Goal: Task Accomplishment & Management: Use online tool/utility

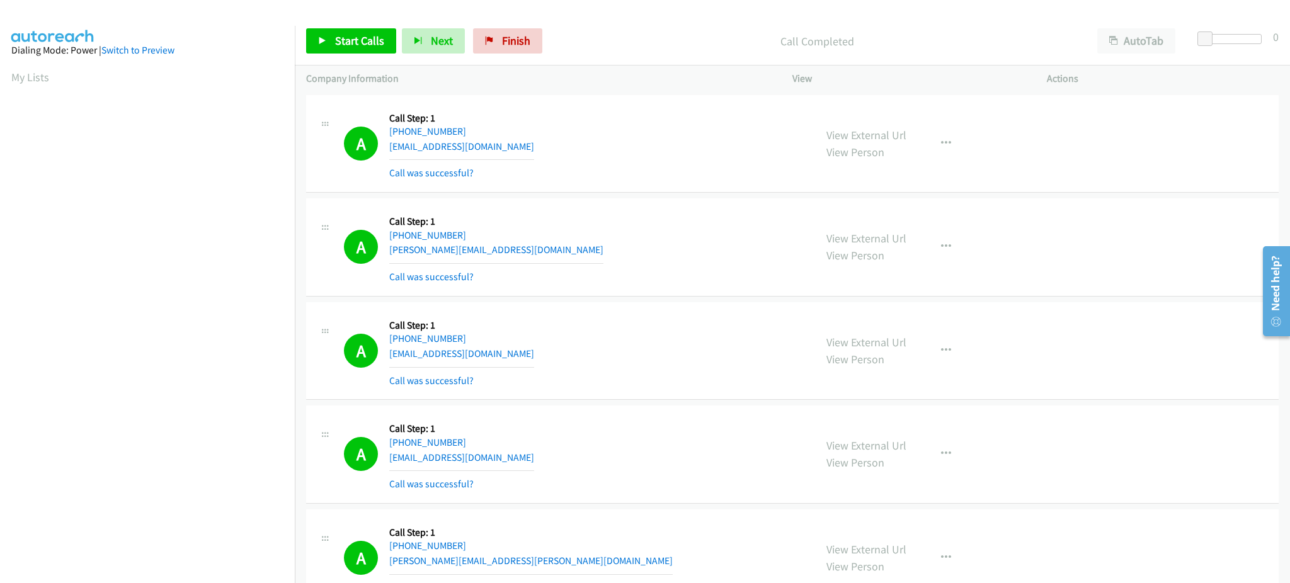
scroll to position [126, 0]
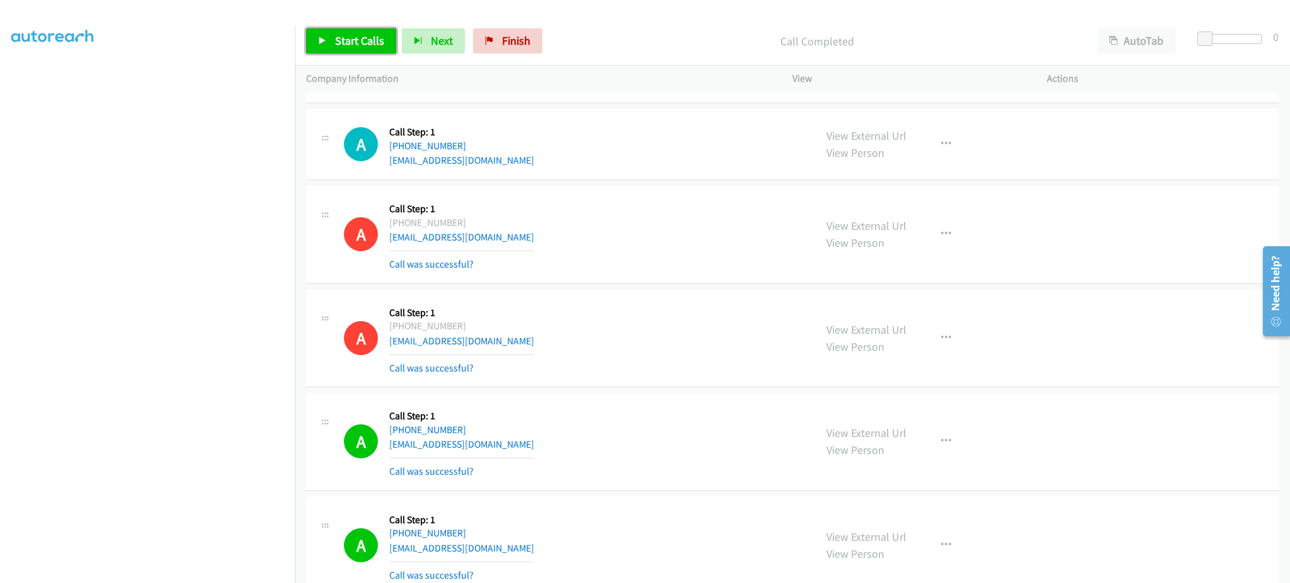
click at [357, 49] on link "Start Calls" at bounding box center [351, 40] width 90 height 25
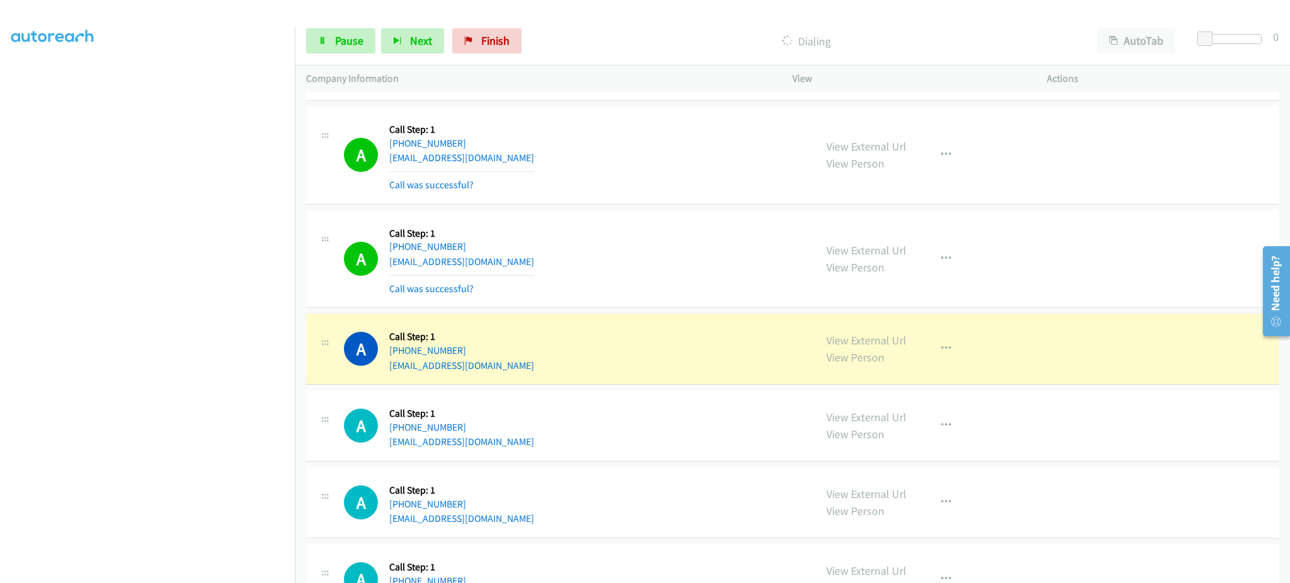
scroll to position [4787, 0]
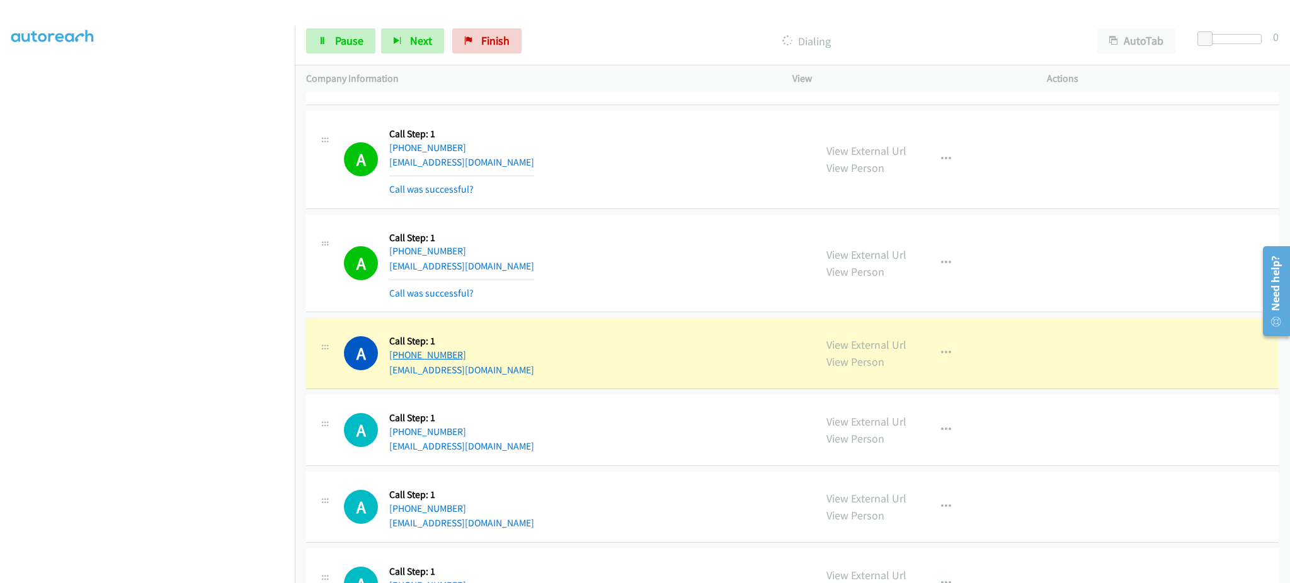
drag, startPoint x: 501, startPoint y: 359, endPoint x: 399, endPoint y: 362, distance: 101.5
click at [399, 362] on div "[PHONE_NUMBER]" at bounding box center [461, 355] width 145 height 15
copy link "[PHONE_NUMBER]"
click at [870, 345] on link "View External Url" at bounding box center [866, 345] width 80 height 14
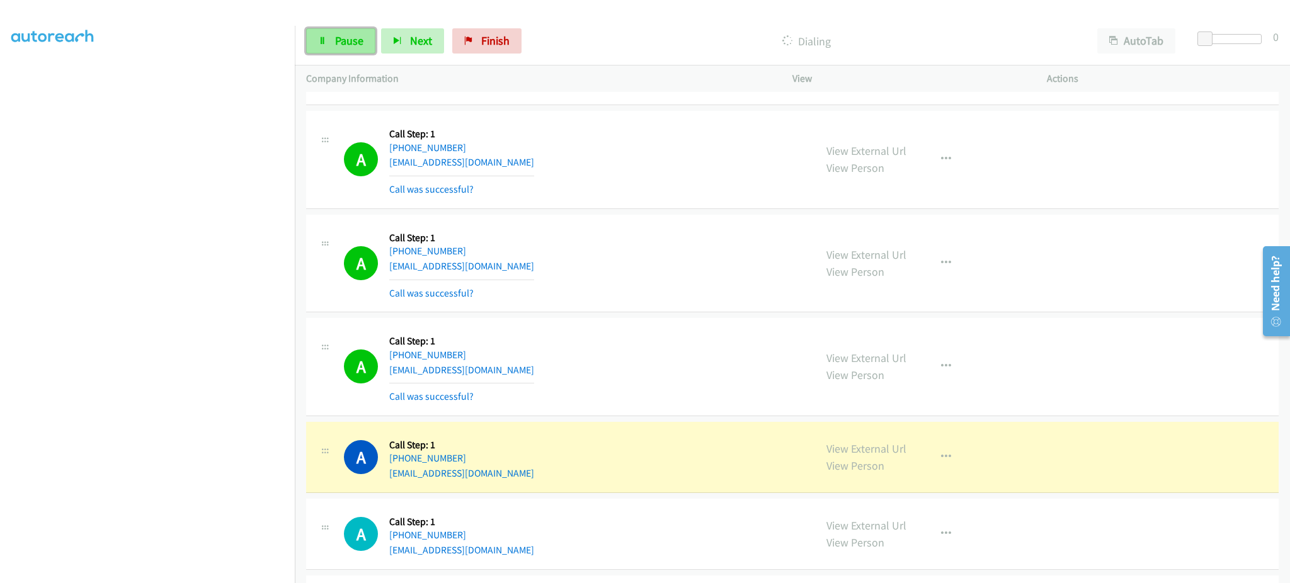
click at [308, 38] on link "Pause" at bounding box center [340, 40] width 69 height 25
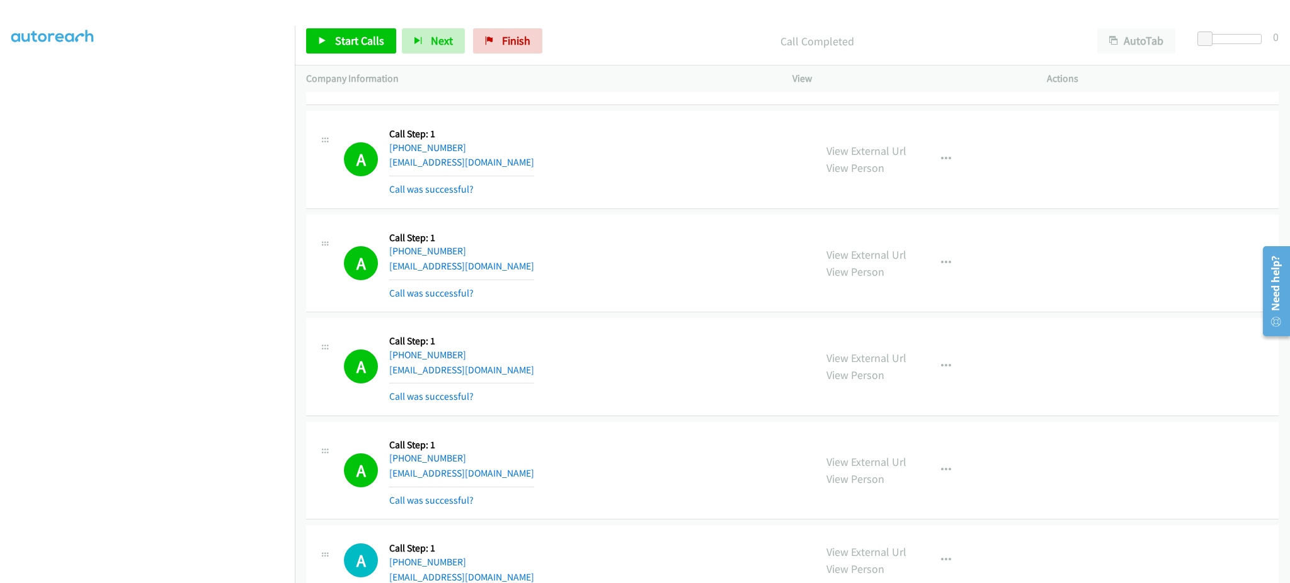
click at [360, 55] on div "Start Calls Pause Next Finish Call Completed AutoTab AutoTab 0" at bounding box center [792, 41] width 995 height 49
click at [359, 42] on span "Start Calls" at bounding box center [359, 40] width 49 height 14
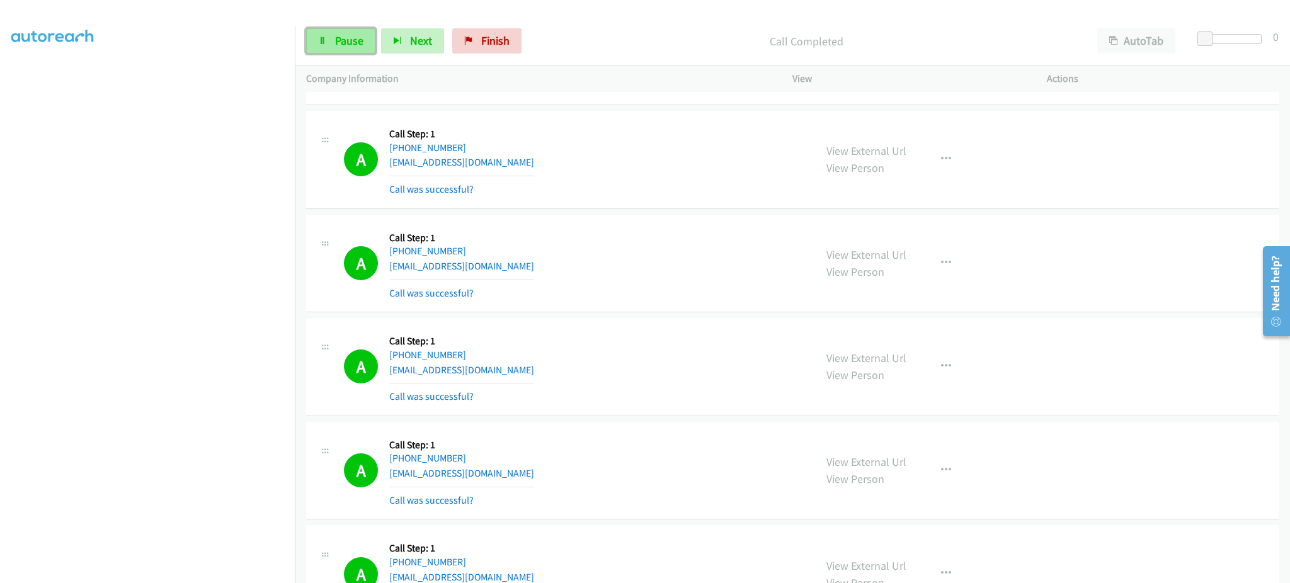
click at [338, 38] on span "Pause" at bounding box center [349, 40] width 28 height 14
click at [349, 38] on span "Start Calls" at bounding box center [359, 40] width 49 height 14
click at [180, 570] on section at bounding box center [147, 284] width 272 height 603
click at [981, 420] on td "A Callback Scheduled Call Step: 1 America/New_York [PHONE_NUMBER] [EMAIL_ADDRES…" at bounding box center [792, 368] width 995 height 104
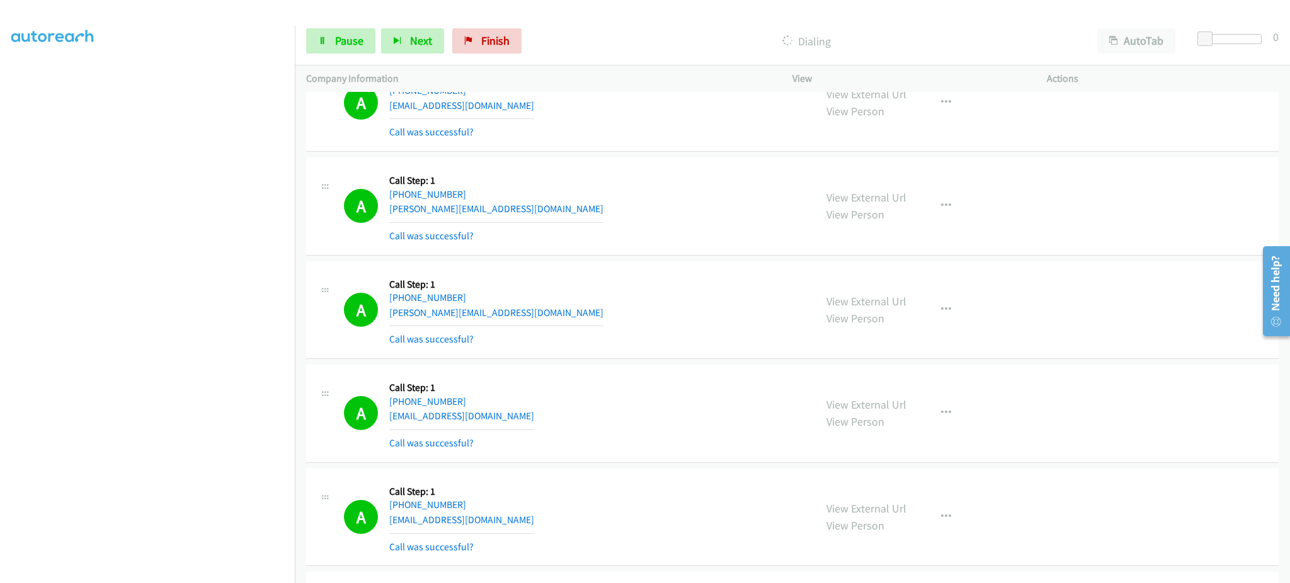
scroll to position [6047, 0]
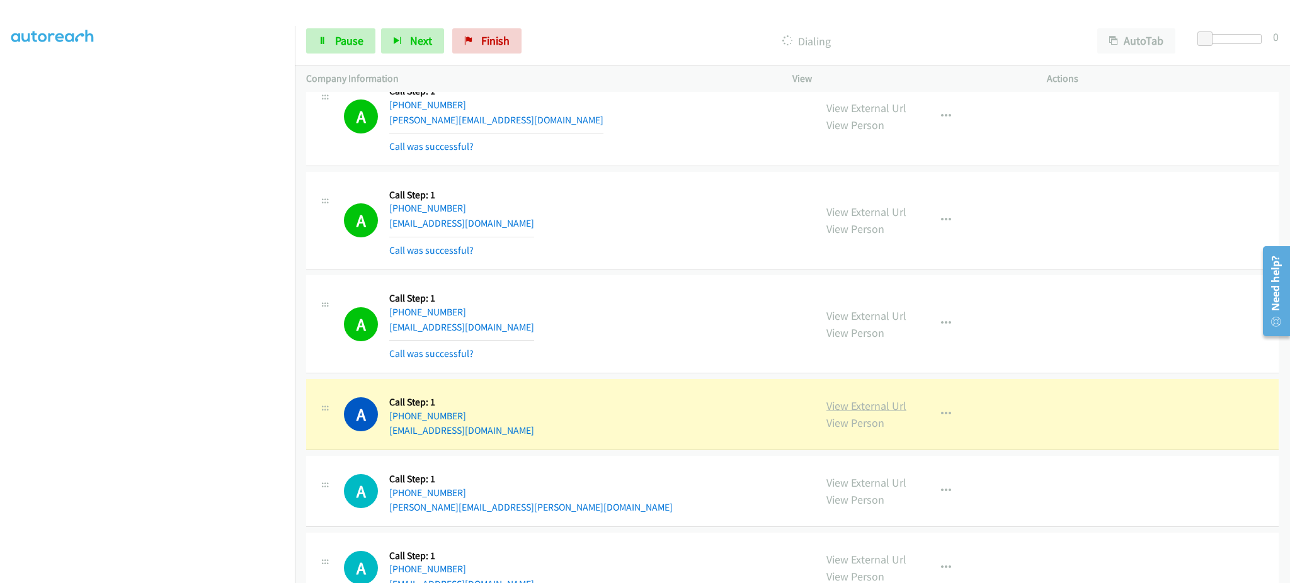
click at [861, 401] on link "View External Url" at bounding box center [866, 406] width 80 height 14
click at [351, 45] on span "Pause" at bounding box center [349, 40] width 28 height 14
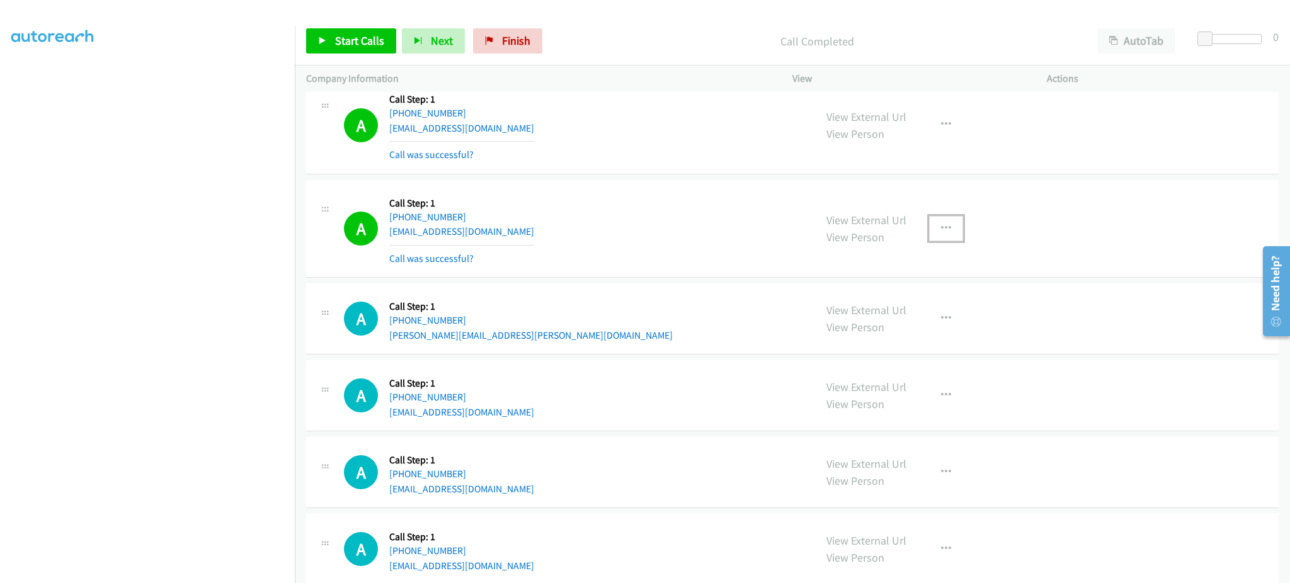
click at [941, 229] on icon "button" at bounding box center [946, 229] width 10 height 10
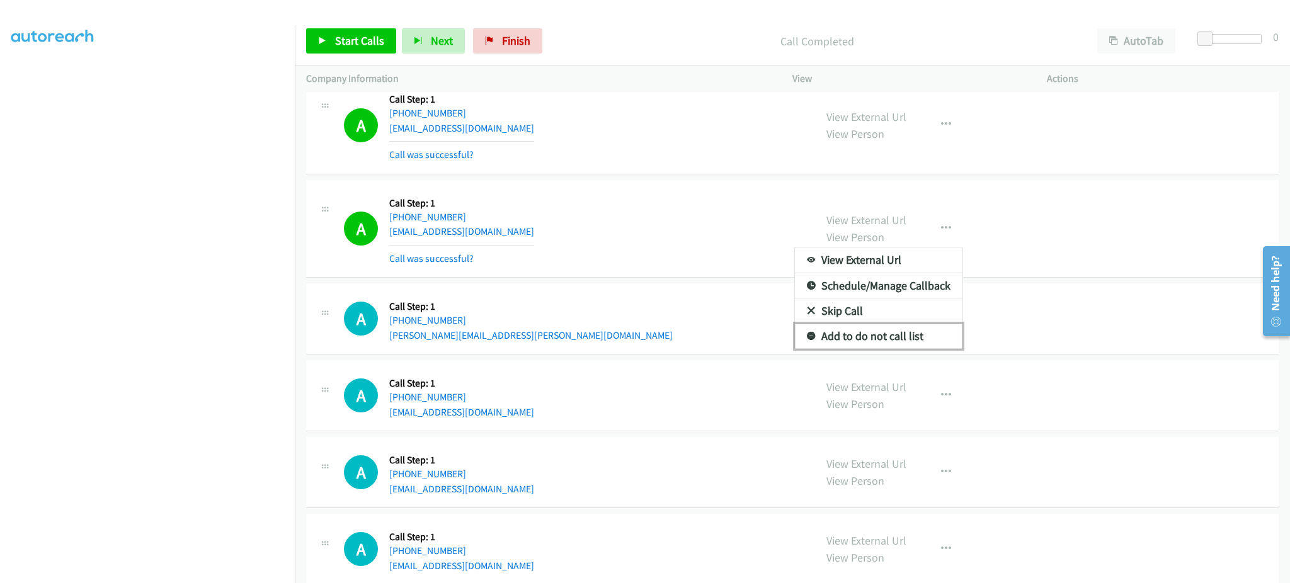
click at [927, 333] on link "Add to do not call list" at bounding box center [879, 336] width 168 height 25
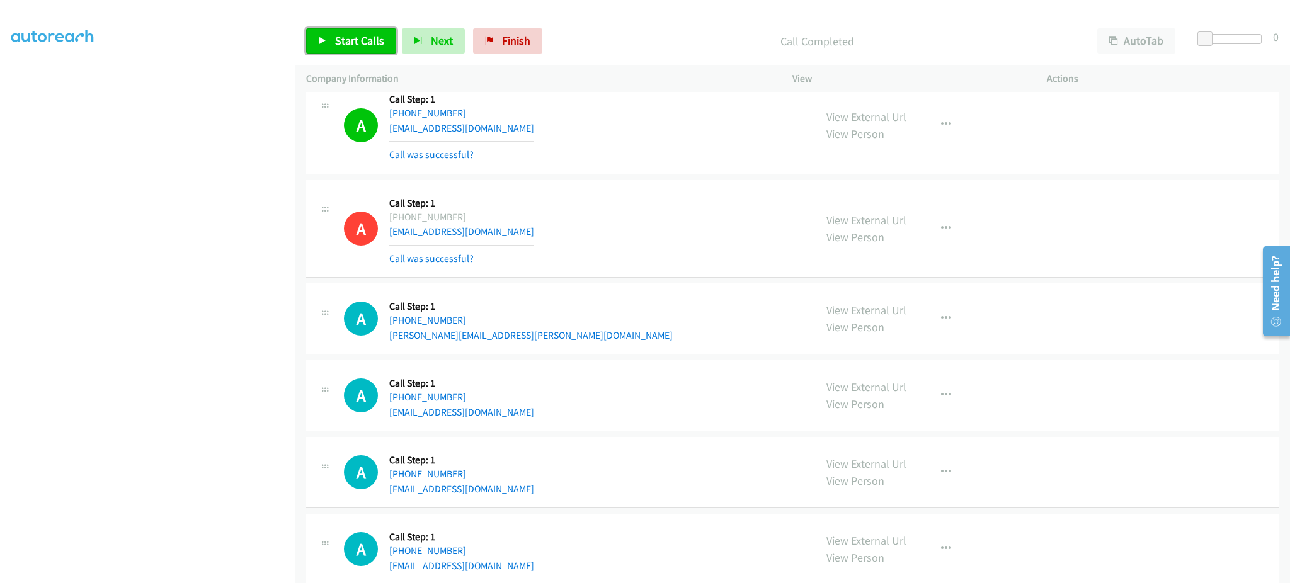
click at [370, 41] on span "Start Calls" at bounding box center [359, 40] width 49 height 14
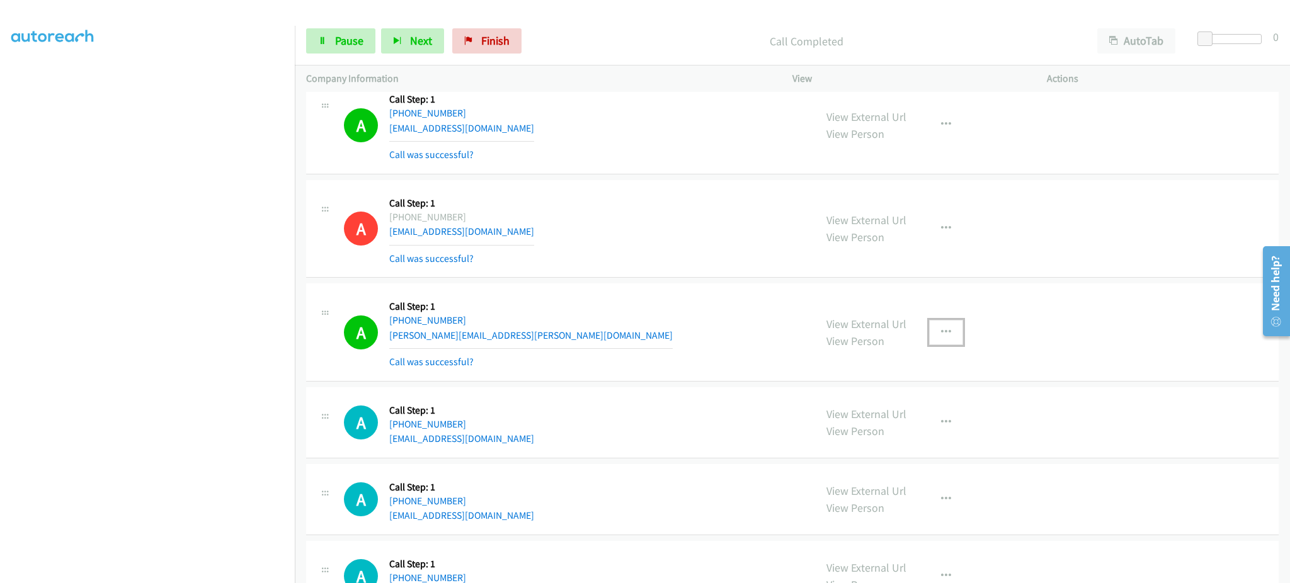
click at [941, 333] on icon "button" at bounding box center [946, 333] width 10 height 10
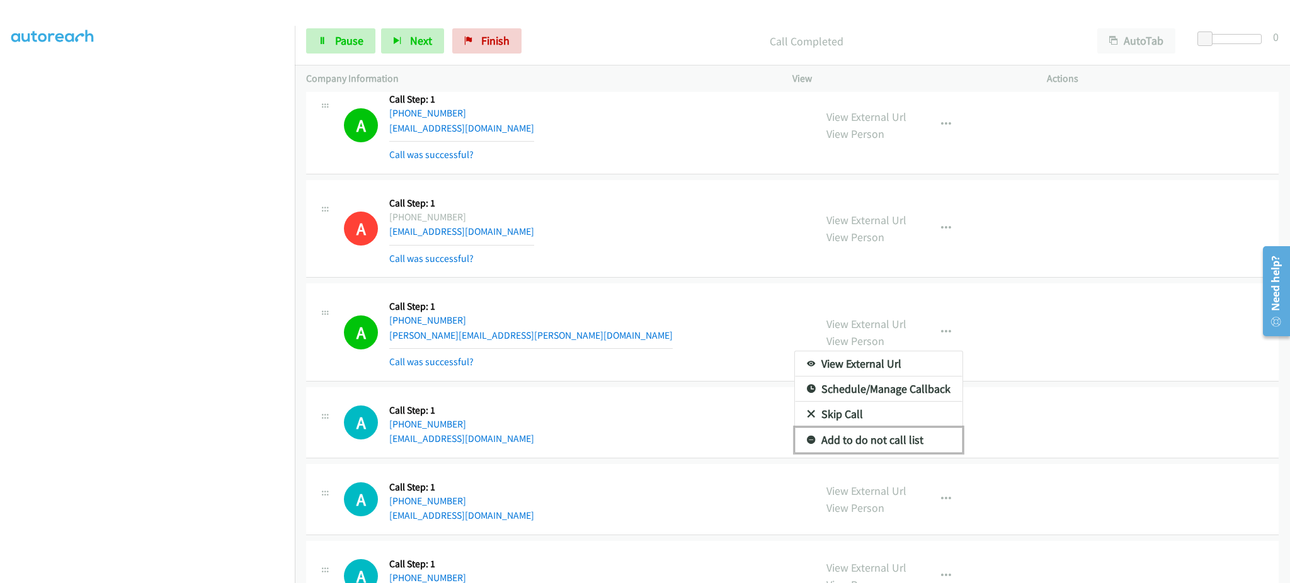
click at [893, 447] on link "Add to do not call list" at bounding box center [879, 440] width 168 height 25
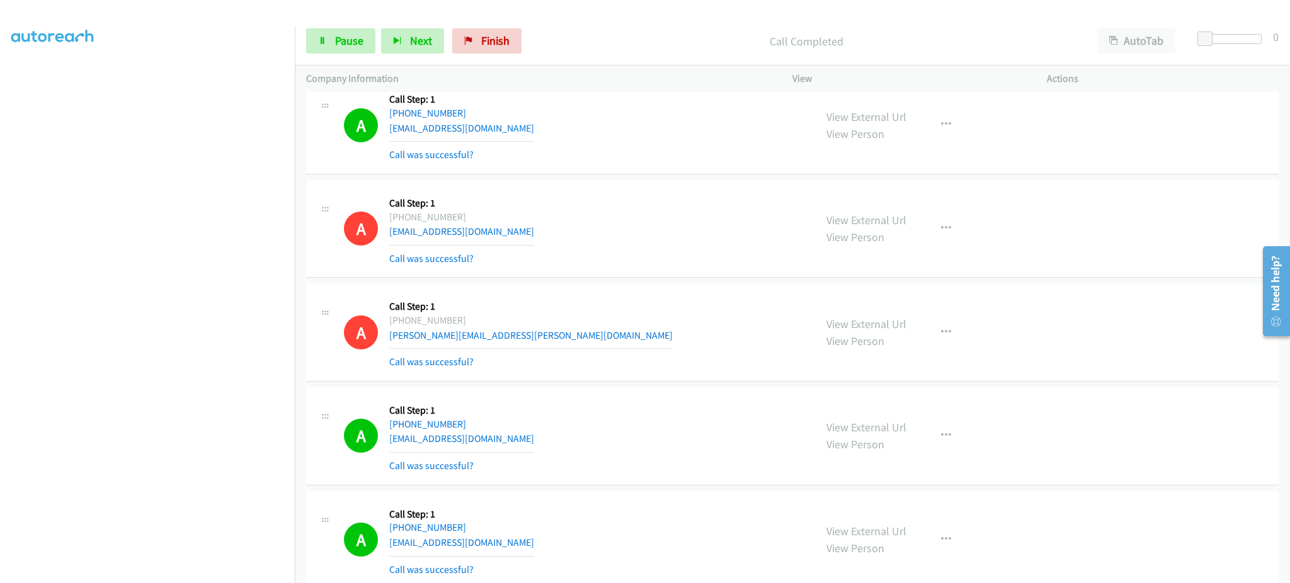
click at [358, 17] on div "Start Calls Pause Next Finish Call Completed AutoTab AutoTab 0" at bounding box center [792, 41] width 995 height 49
click at [357, 37] on span "Pause" at bounding box center [349, 40] width 28 height 14
click at [357, 37] on span "Start Calls" at bounding box center [359, 40] width 49 height 14
click at [356, 42] on span "Pause" at bounding box center [349, 40] width 28 height 14
click at [377, 29] on link "Start Calls" at bounding box center [351, 40] width 90 height 25
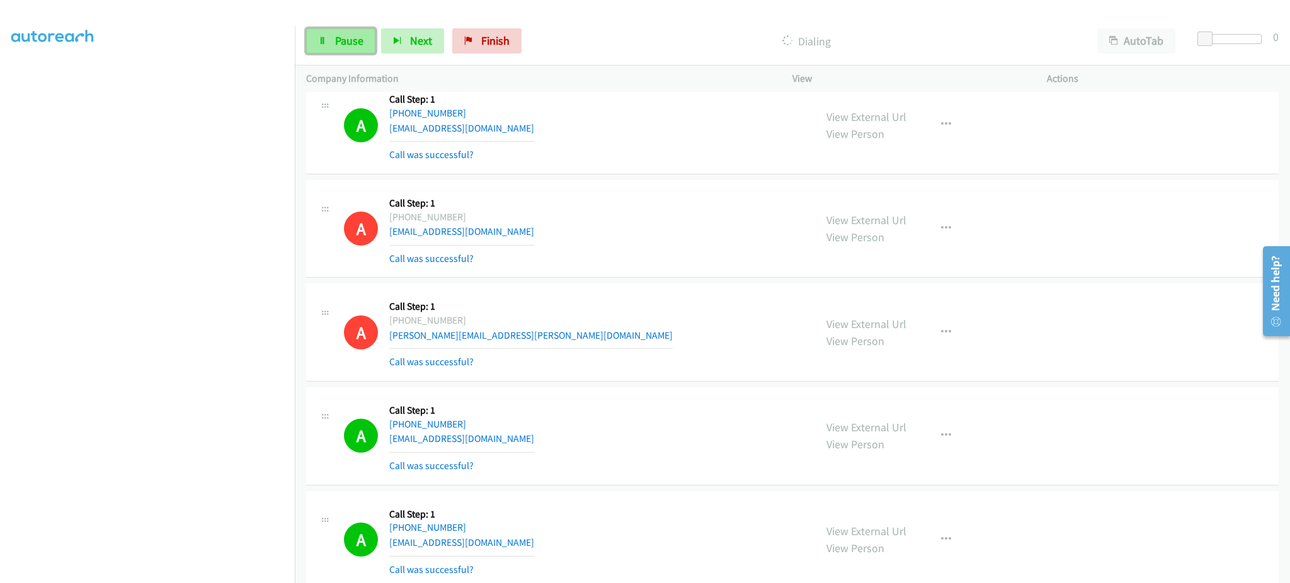
click at [369, 31] on link "Pause" at bounding box center [340, 40] width 69 height 25
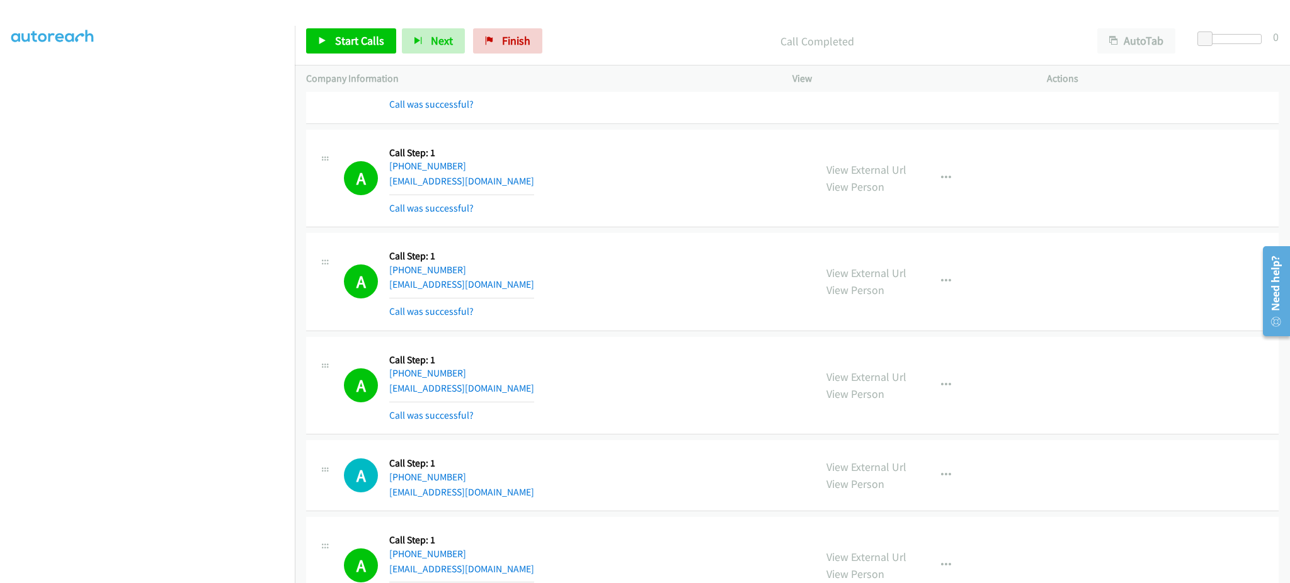
scroll to position [6750, 0]
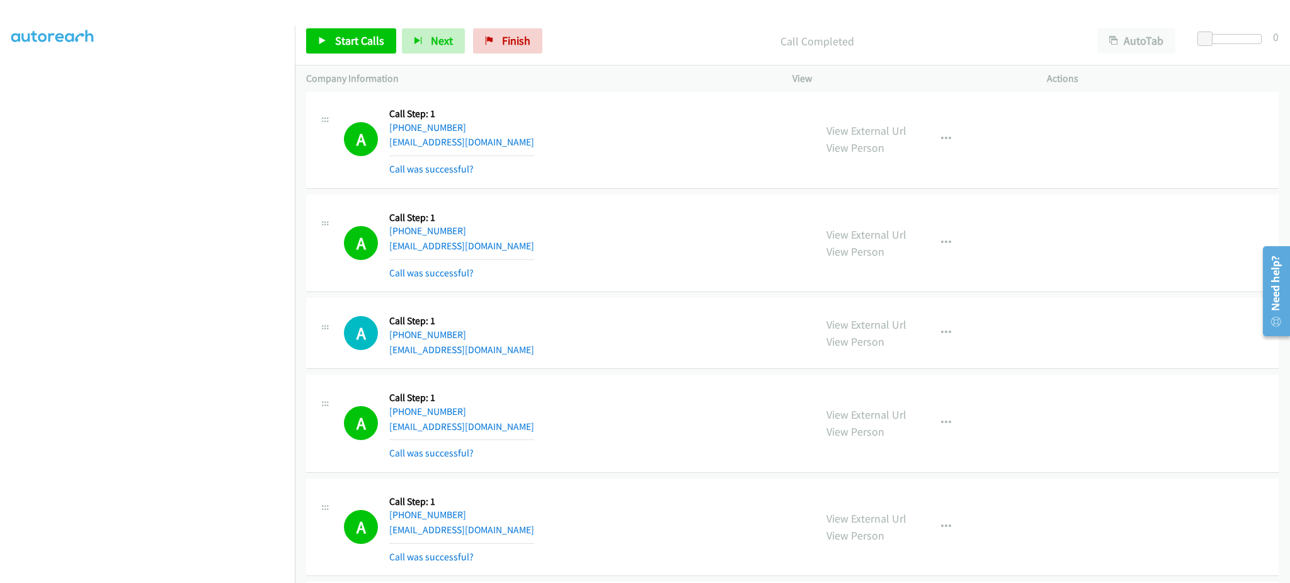
click at [377, 54] on div "Start Calls Pause Next Finish Call Completed AutoTab AutoTab 0" at bounding box center [792, 41] width 995 height 49
click at [368, 43] on span "Start Calls" at bounding box center [359, 40] width 49 height 14
click at [355, 33] on span "Pause" at bounding box center [349, 40] width 28 height 14
